Goal: Find specific page/section: Find specific page/section

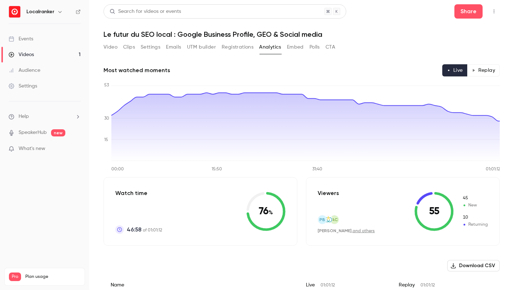
click at [50, 41] on link "Events" at bounding box center [44, 39] width 89 height 16
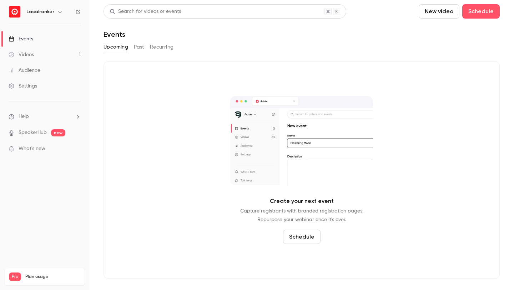
click at [146, 44] on div "Upcoming Past Recurring" at bounding box center [302, 46] width 397 height 11
click at [142, 46] on button "Past" at bounding box center [139, 46] width 10 height 11
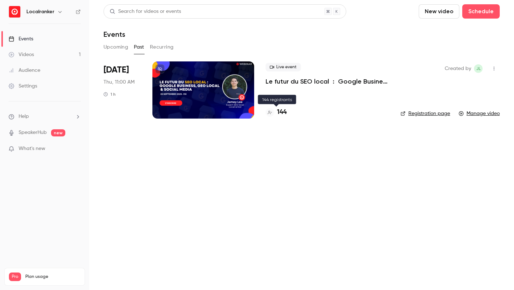
click at [284, 113] on h4 "144" at bounding box center [282, 113] width 10 height 10
